Goal: Task Accomplishment & Management: Complete application form

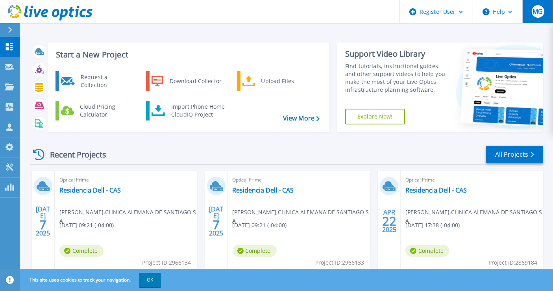
click at [538, 14] on span "MG" at bounding box center [537, 11] width 10 height 6
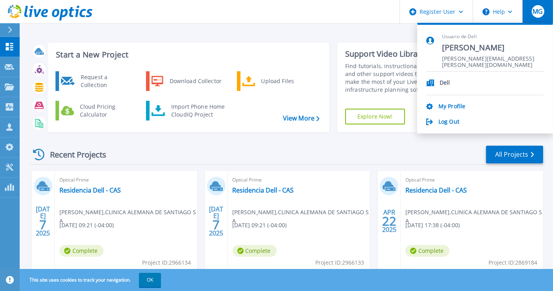
click at [438, 140] on div "Recent Projects All Projects [DATE] Optical Prime Residencia Dell - CAS [PERSON…" at bounding box center [286, 275] width 512 height 274
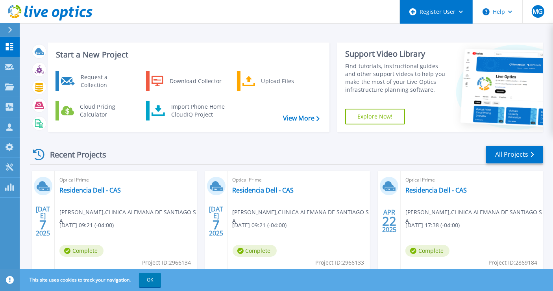
click at [457, 13] on div "Register User" at bounding box center [436, 12] width 73 height 24
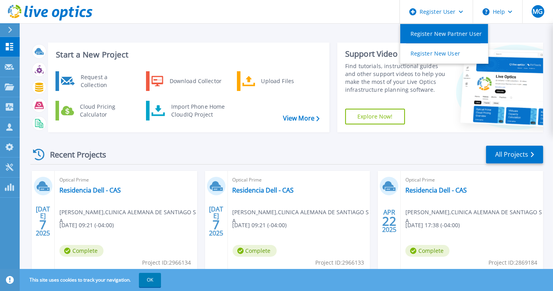
click at [416, 32] on link "Register New Partner User" at bounding box center [444, 33] width 88 height 19
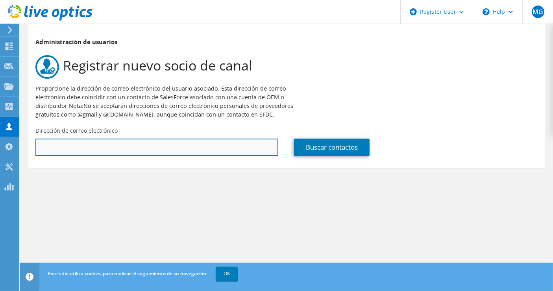
click at [211, 143] on input "text" at bounding box center [156, 146] width 243 height 17
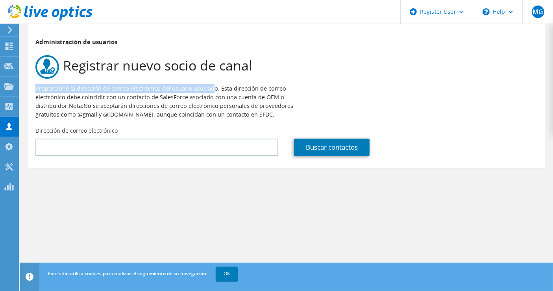
drag, startPoint x: 35, startPoint y: 90, endPoint x: 210, endPoint y: 88, distance: 175.0
click at [210, 88] on p "Proporcione la dirección de correo electrónico del usuario asociado. Esta direc…" at bounding box center [165, 101] width 260 height 35
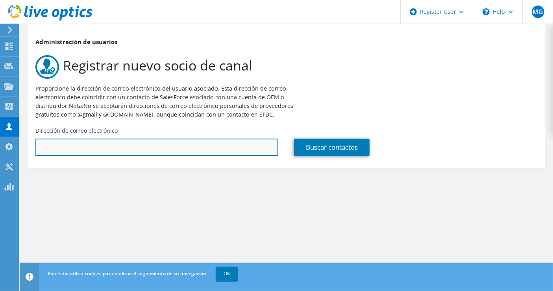
click at [159, 144] on input "text" at bounding box center [156, 146] width 243 height 17
paste input "Valentina Flores Flores <vflores@adischile.cl>"
drag, startPoint x: 103, startPoint y: 148, endPoint x: 0, endPoint y: 142, distance: 103.2
click at [0, 142] on div "MG Usuario de Dell Mariana Guzman Mariana.Guzman@dell.com Dell My Profile Log O…" at bounding box center [276, 145] width 553 height 291
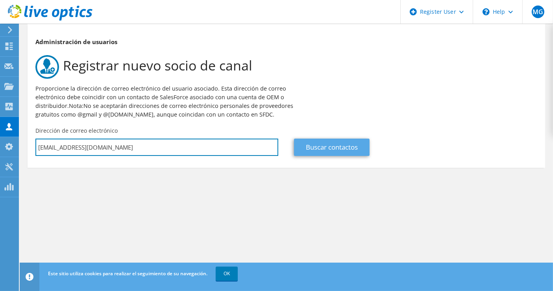
type input "vflores@adischile.cl"
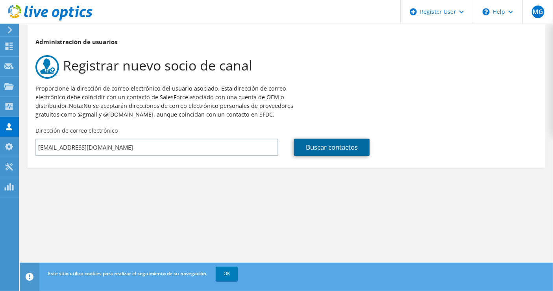
click at [331, 143] on link "Buscar contactos" at bounding box center [332, 146] width 76 height 17
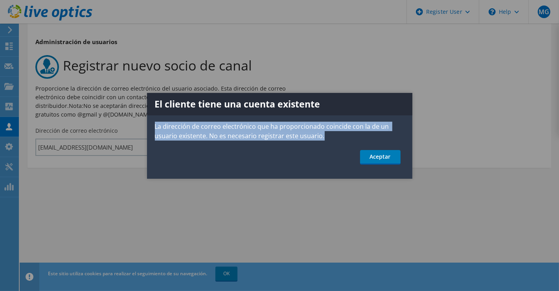
drag, startPoint x: 154, startPoint y: 127, endPoint x: 323, endPoint y: 137, distance: 169.8
click at [323, 137] on p "La dirección de correo electrónico que ha proporcionado coincide con la de un u…" at bounding box center [279, 131] width 265 height 19
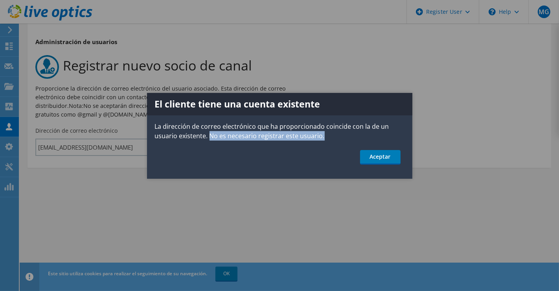
drag, startPoint x: 328, startPoint y: 138, endPoint x: 209, endPoint y: 136, distance: 118.8
click at [209, 136] on p "La dirección de correo electrónico que ha proporcionado coincide con la de un u…" at bounding box center [279, 131] width 265 height 19
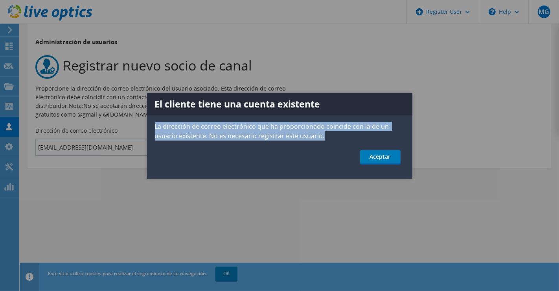
drag, startPoint x: 158, startPoint y: 126, endPoint x: 345, endPoint y: 133, distance: 186.6
click at [345, 133] on p "La dirección de correo electrónico que ha proporcionado coincide con la de un u…" at bounding box center [279, 131] width 265 height 19
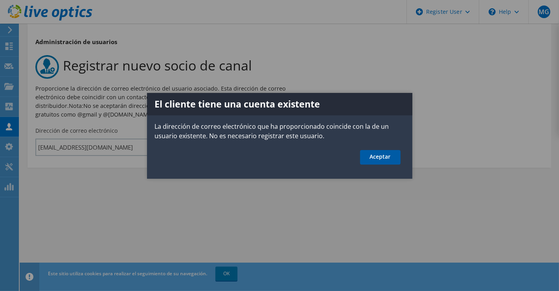
click at [387, 159] on link "Aceptar" at bounding box center [380, 157] width 41 height 15
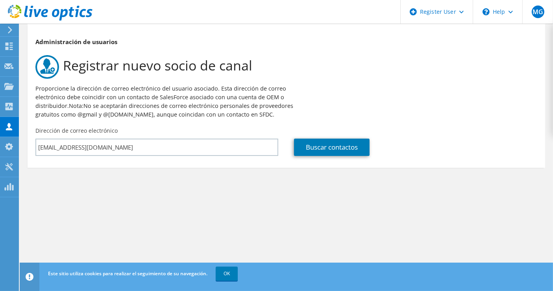
click at [401, 205] on div "Administración de usuarios Registrar nuevo socio de canal Proporcione la direcc…" at bounding box center [286, 119] width 533 height 191
